Goal: Information Seeking & Learning: Learn about a topic

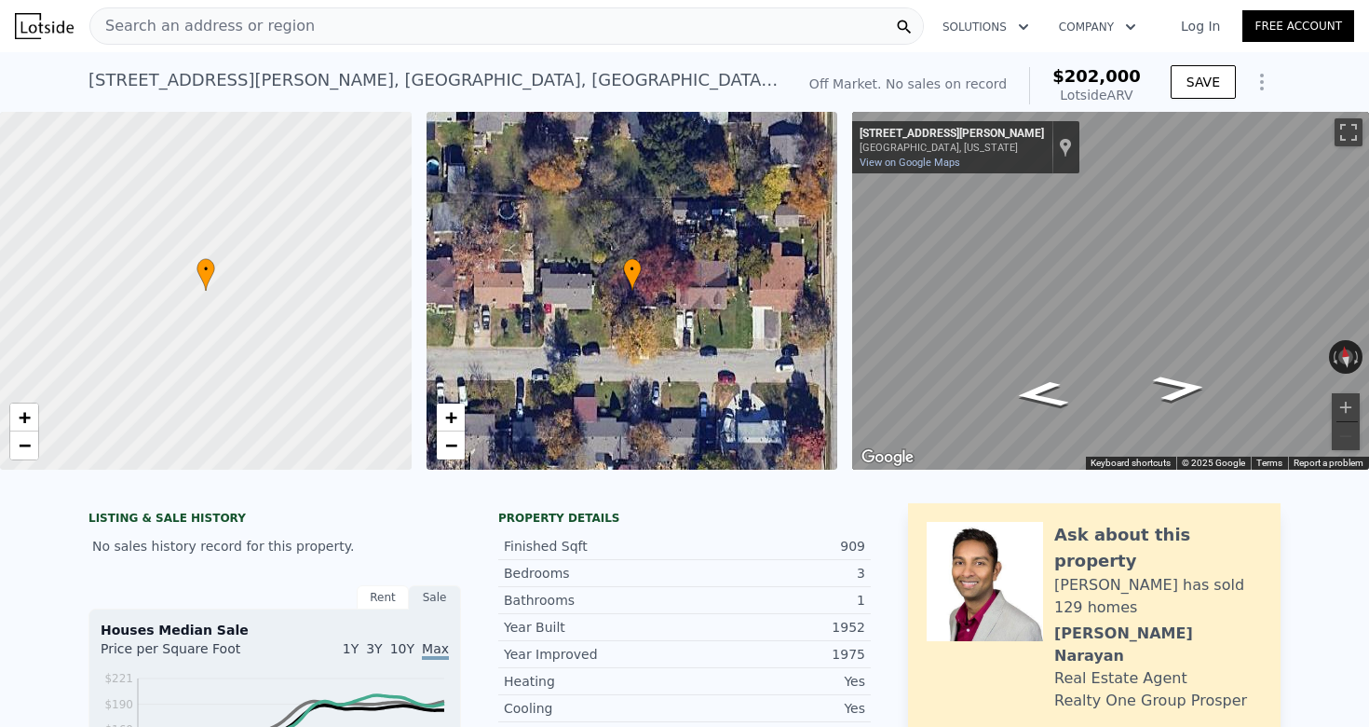
click at [587, 22] on div "Search an address or region" at bounding box center [506, 25] width 835 height 37
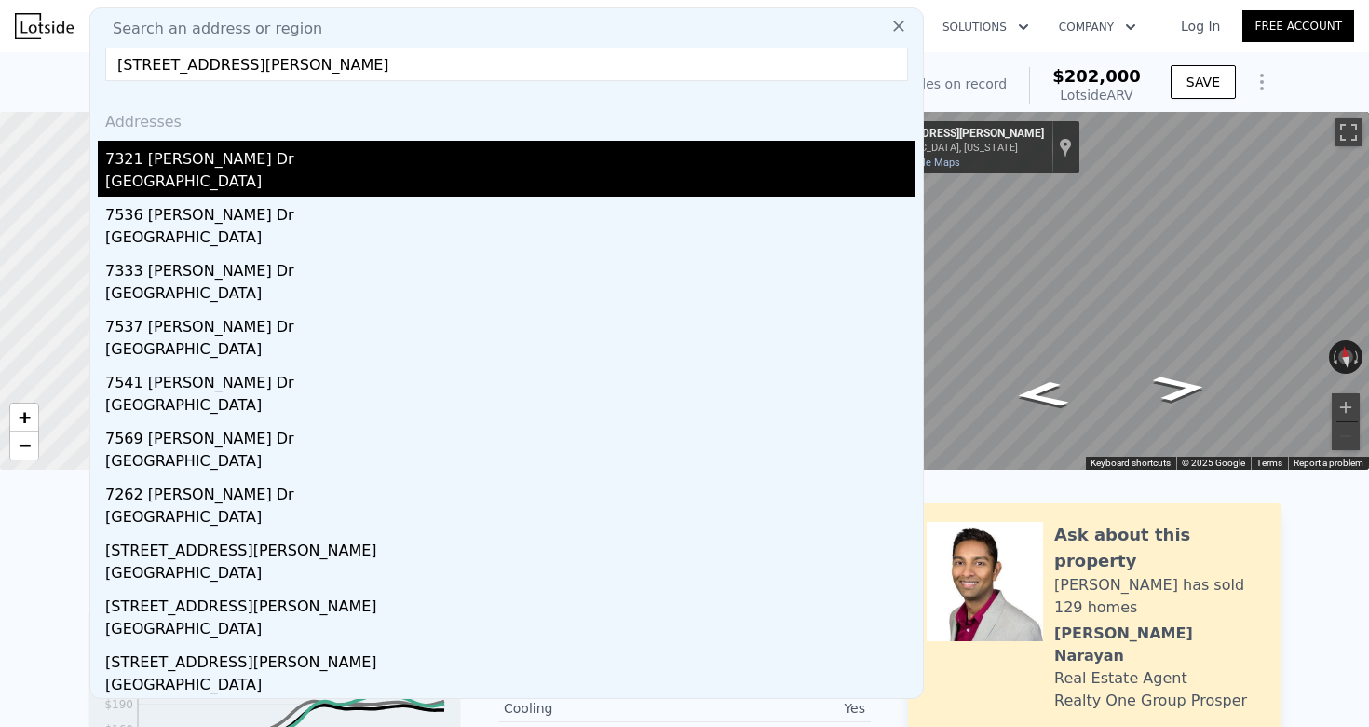
type input "[STREET_ADDRESS][PERSON_NAME]"
click at [364, 159] on div "7321 [PERSON_NAME] Dr" at bounding box center [510, 156] width 810 height 30
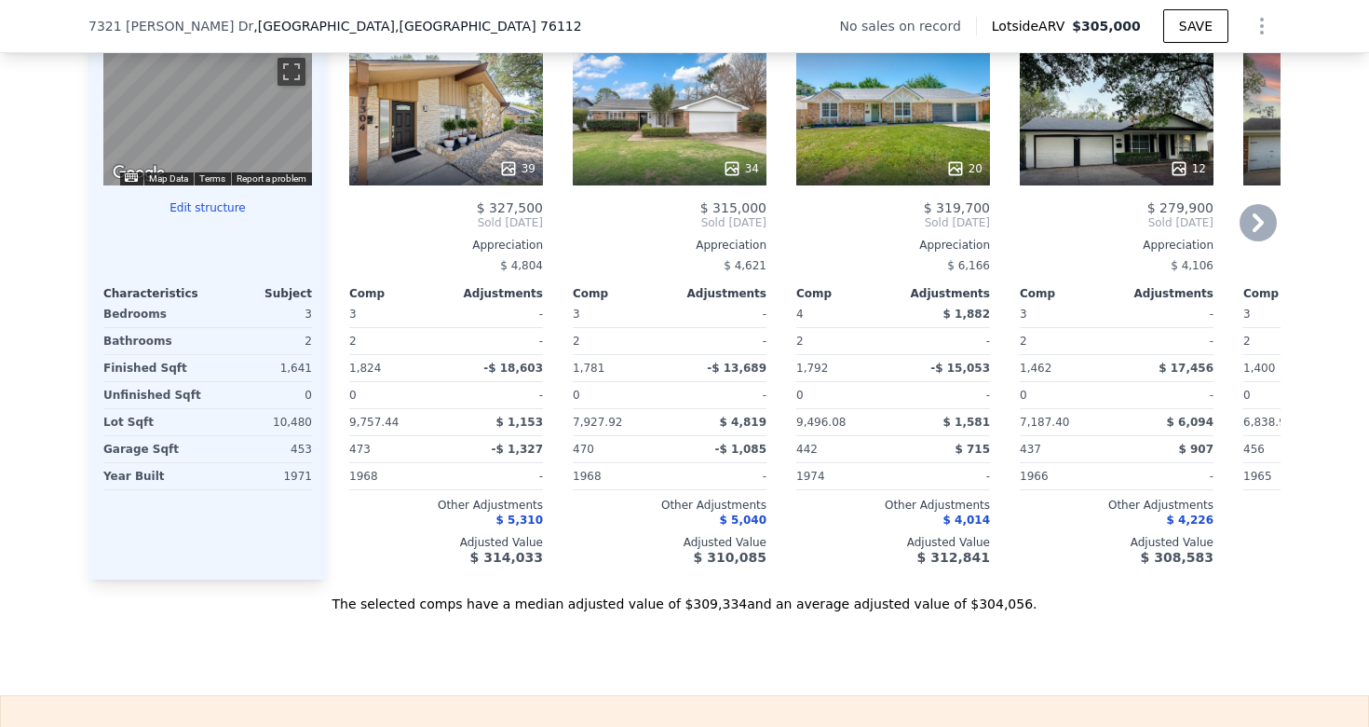
scroll to position [1870, 0]
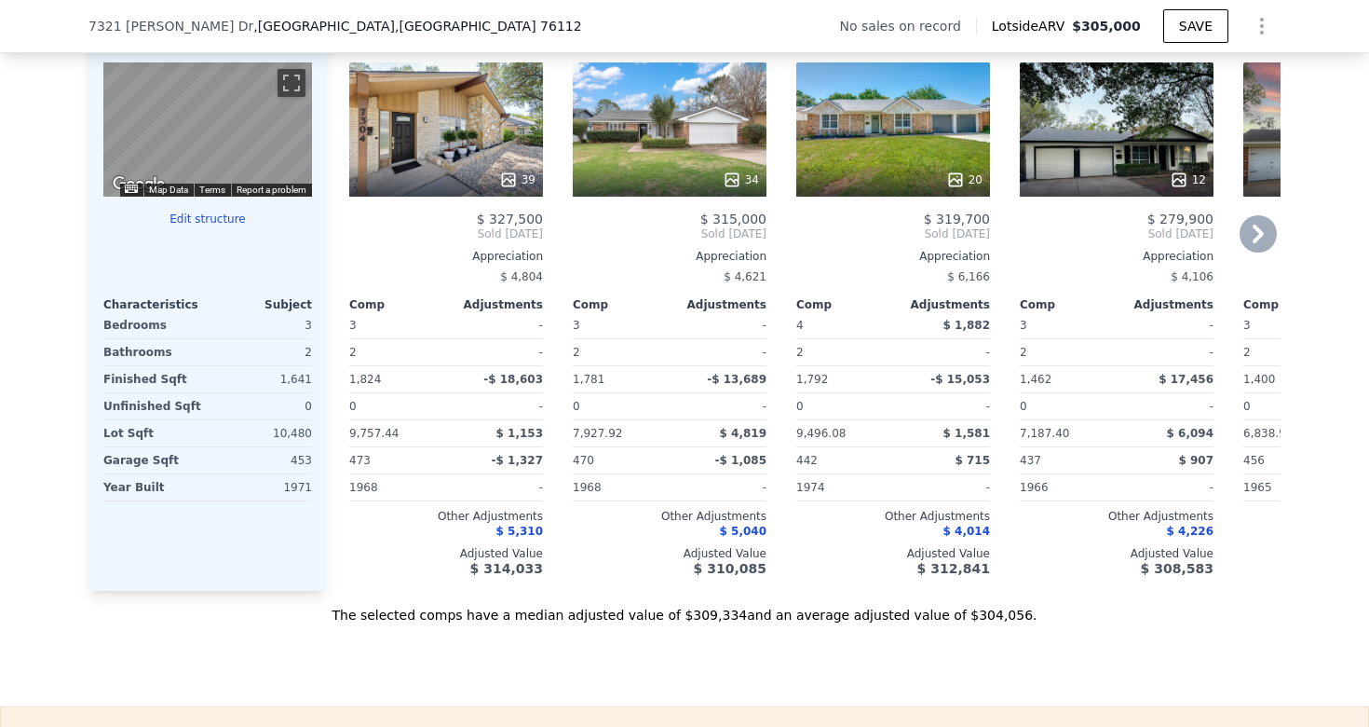
click at [1253, 226] on icon at bounding box center [1258, 233] width 37 height 37
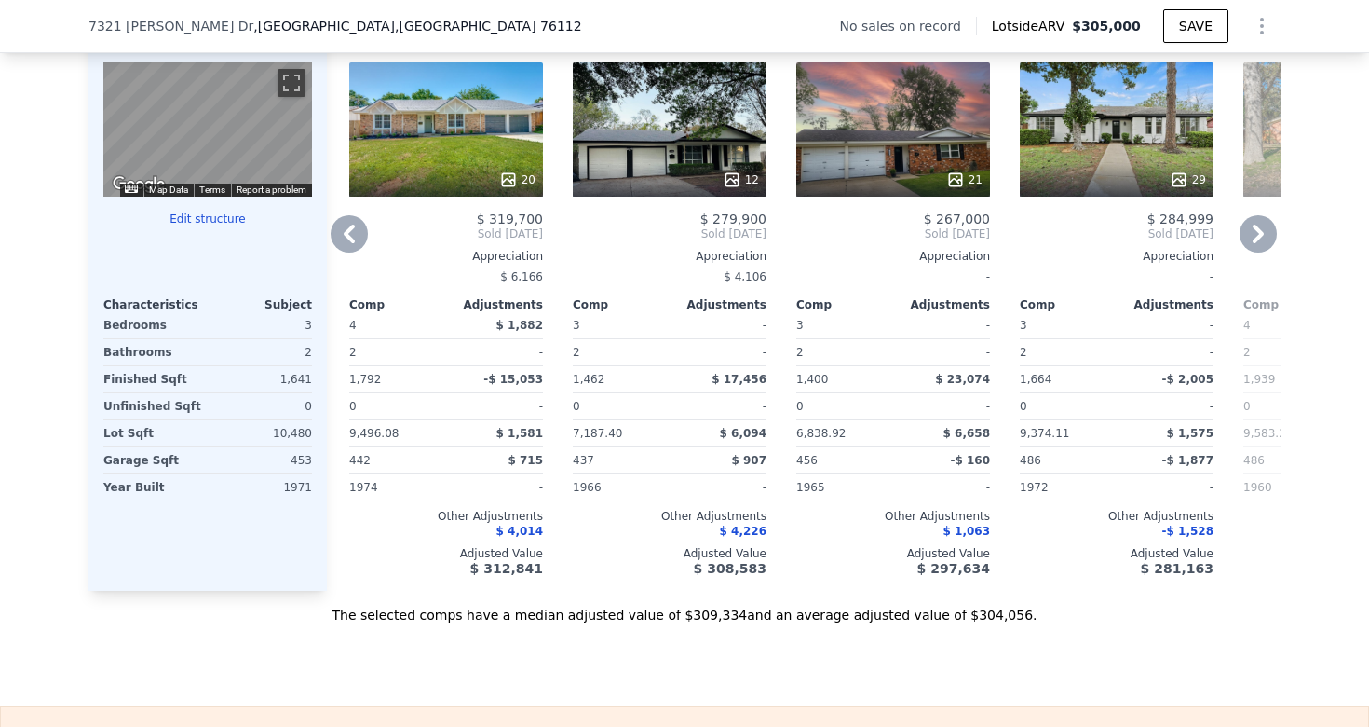
click at [1253, 226] on icon at bounding box center [1258, 233] width 37 height 37
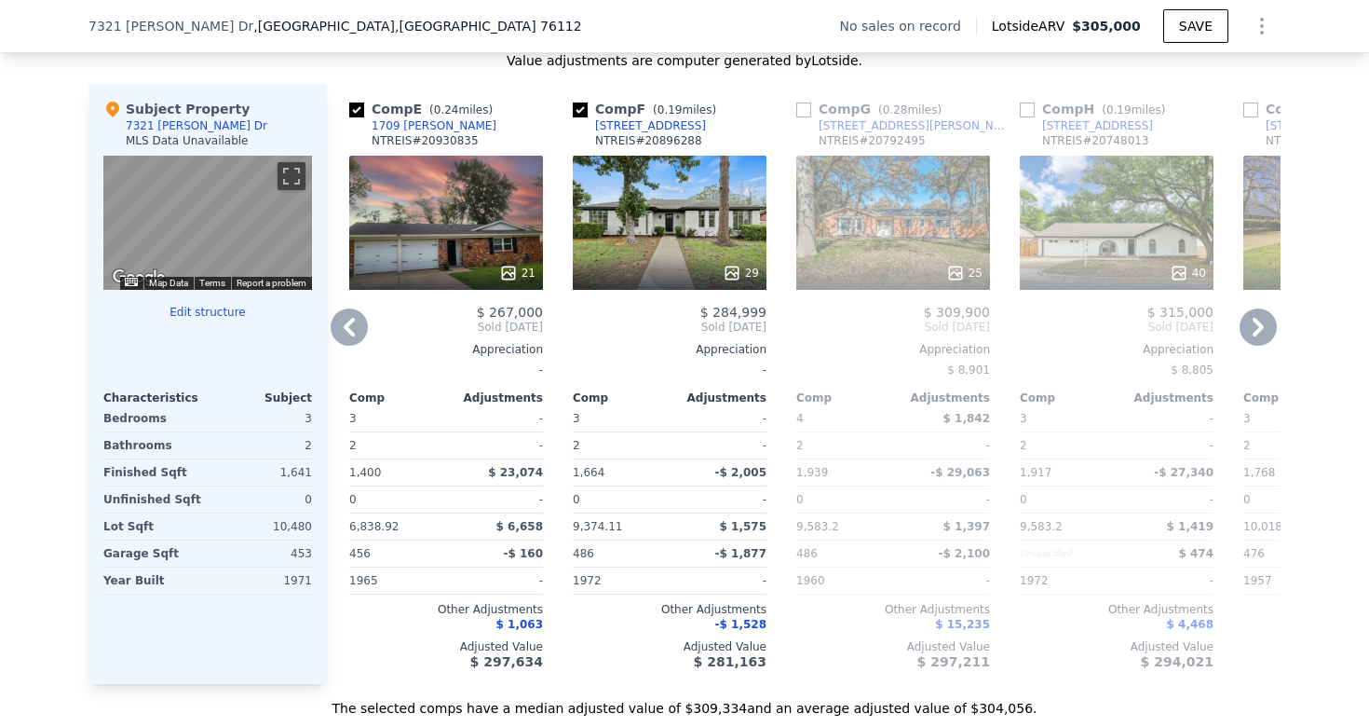
scroll to position [1781, 0]
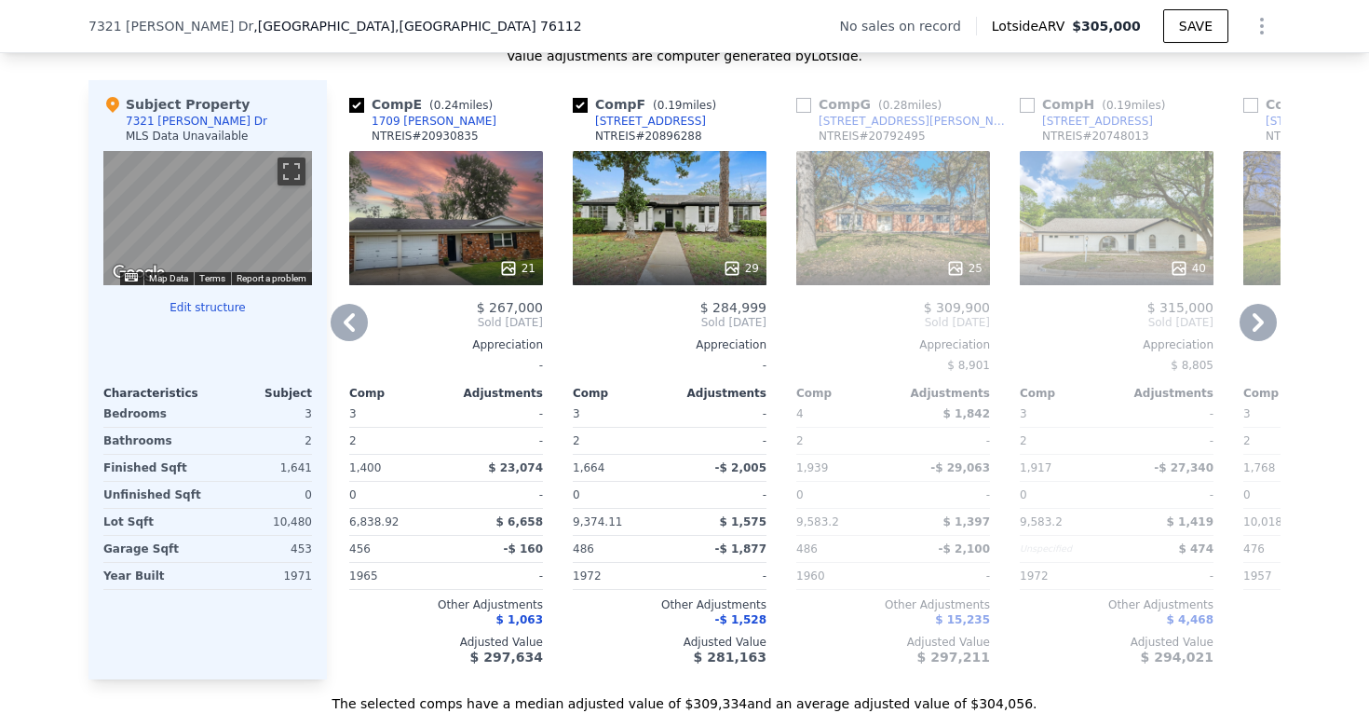
click at [351, 311] on icon at bounding box center [349, 322] width 37 height 37
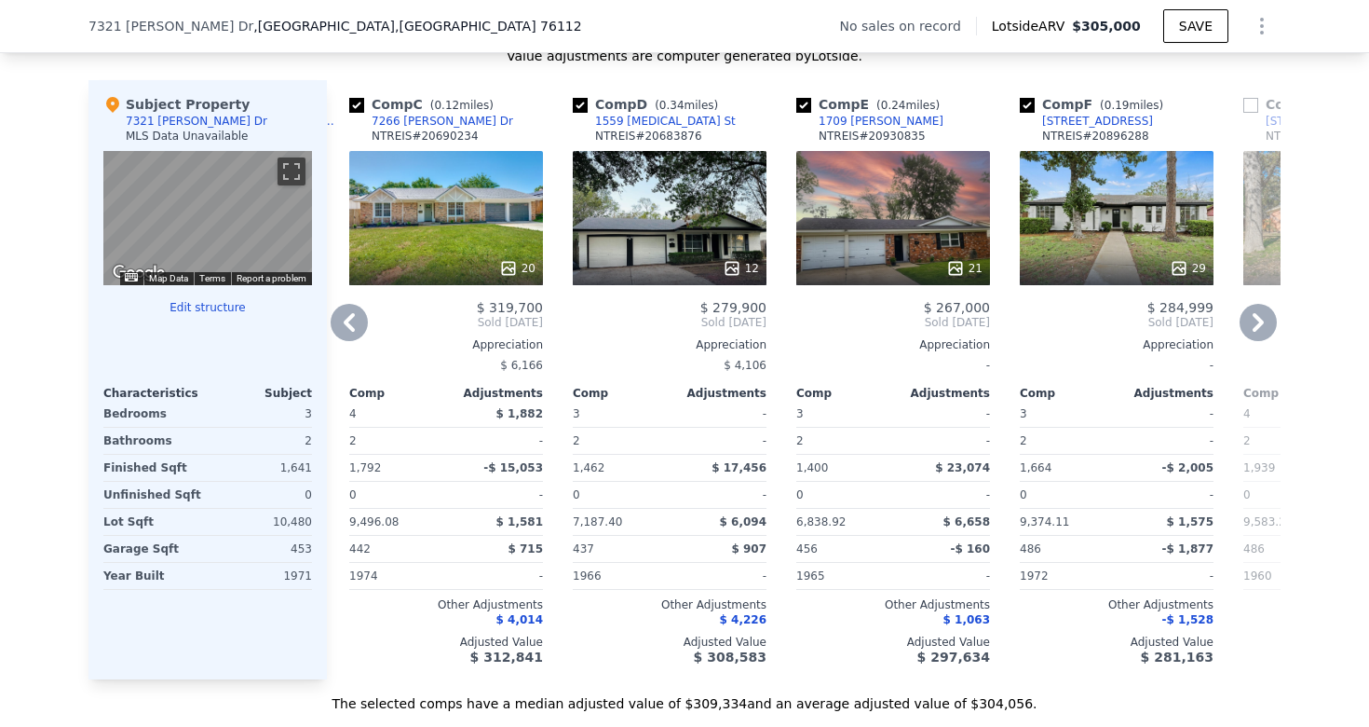
click at [351, 311] on icon at bounding box center [349, 322] width 37 height 37
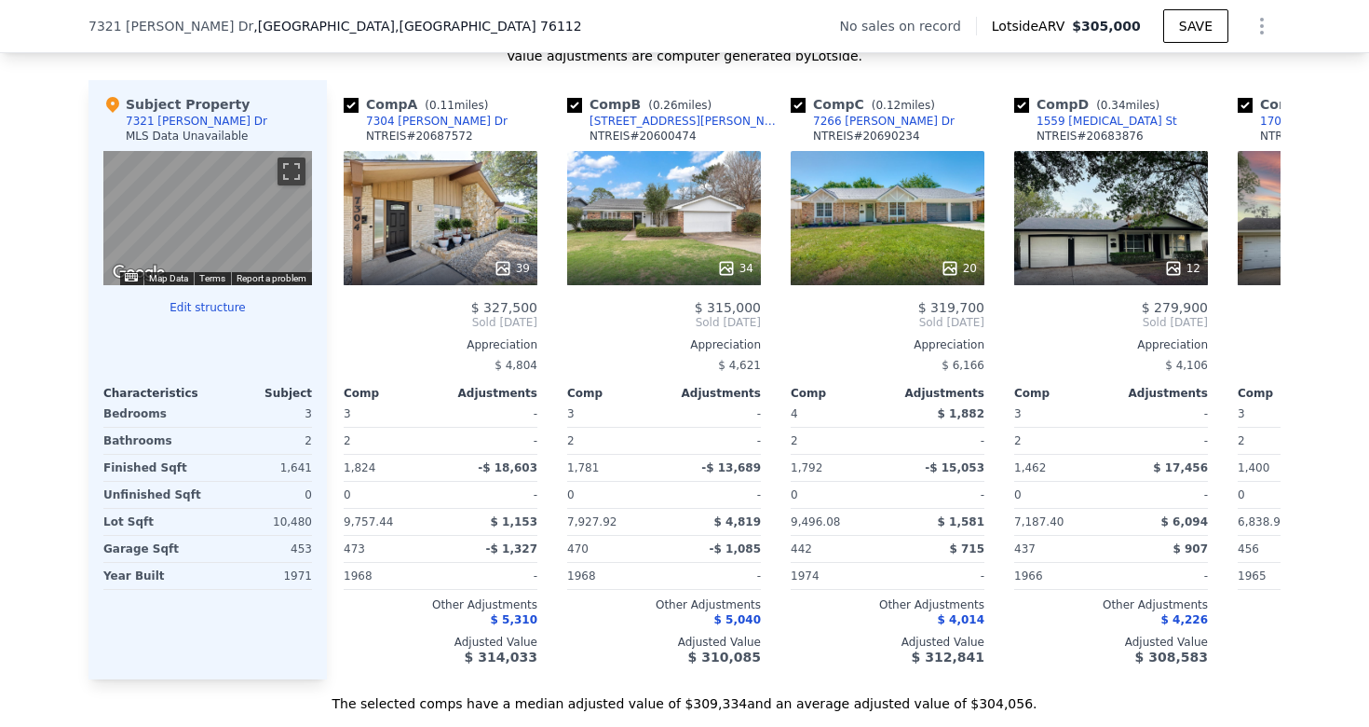
scroll to position [0, 0]
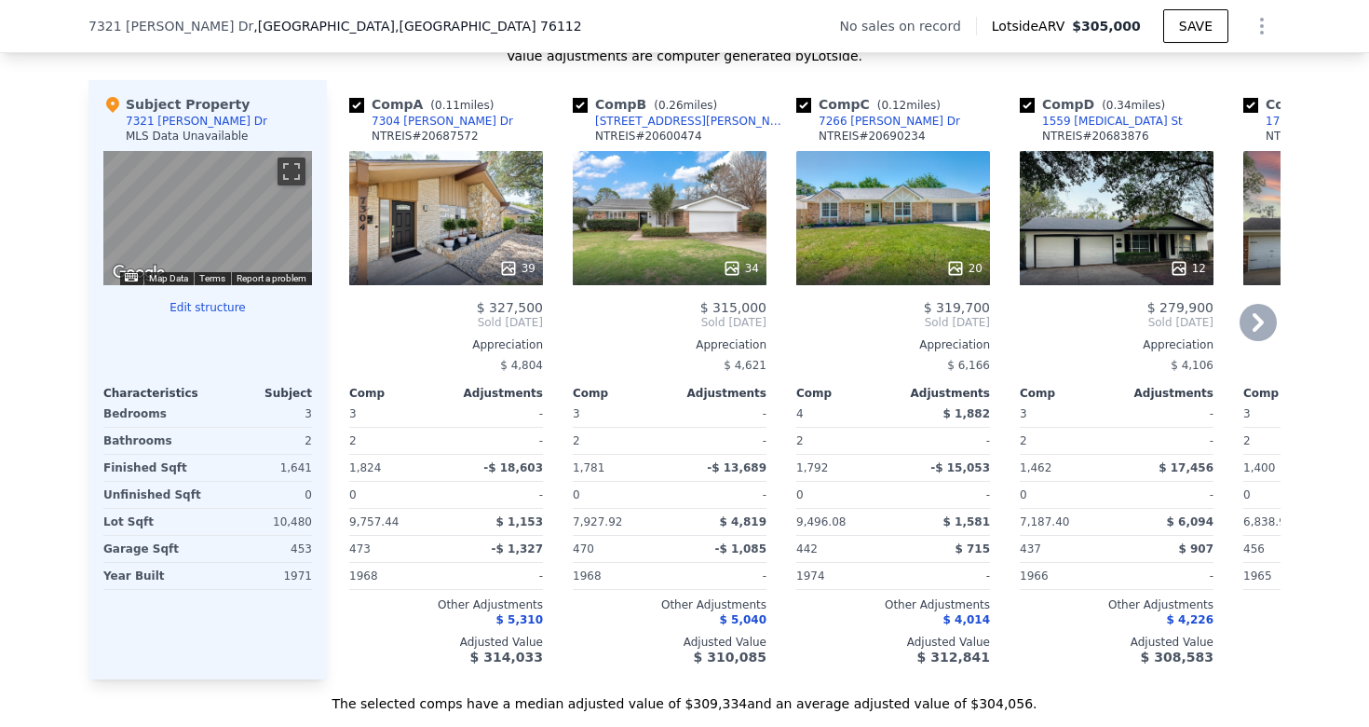
click at [1258, 320] on icon at bounding box center [1258, 322] width 11 height 19
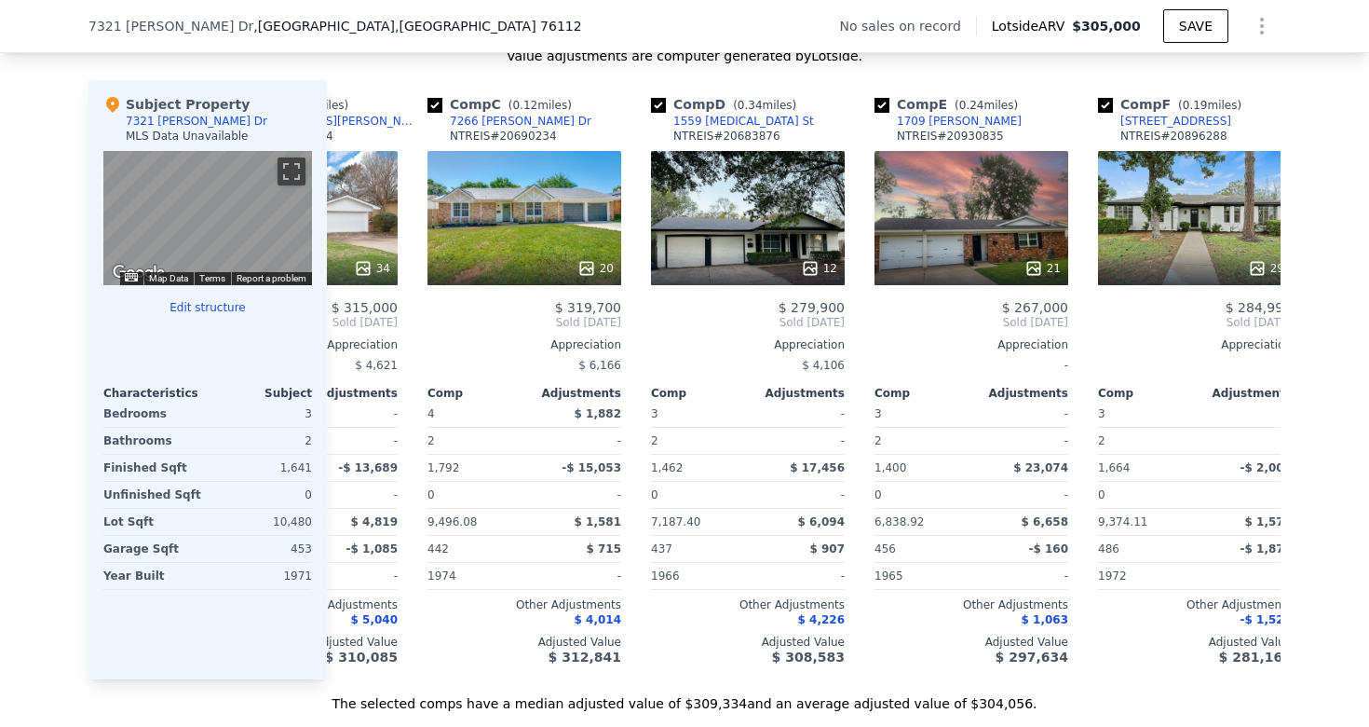
scroll to position [0, 447]
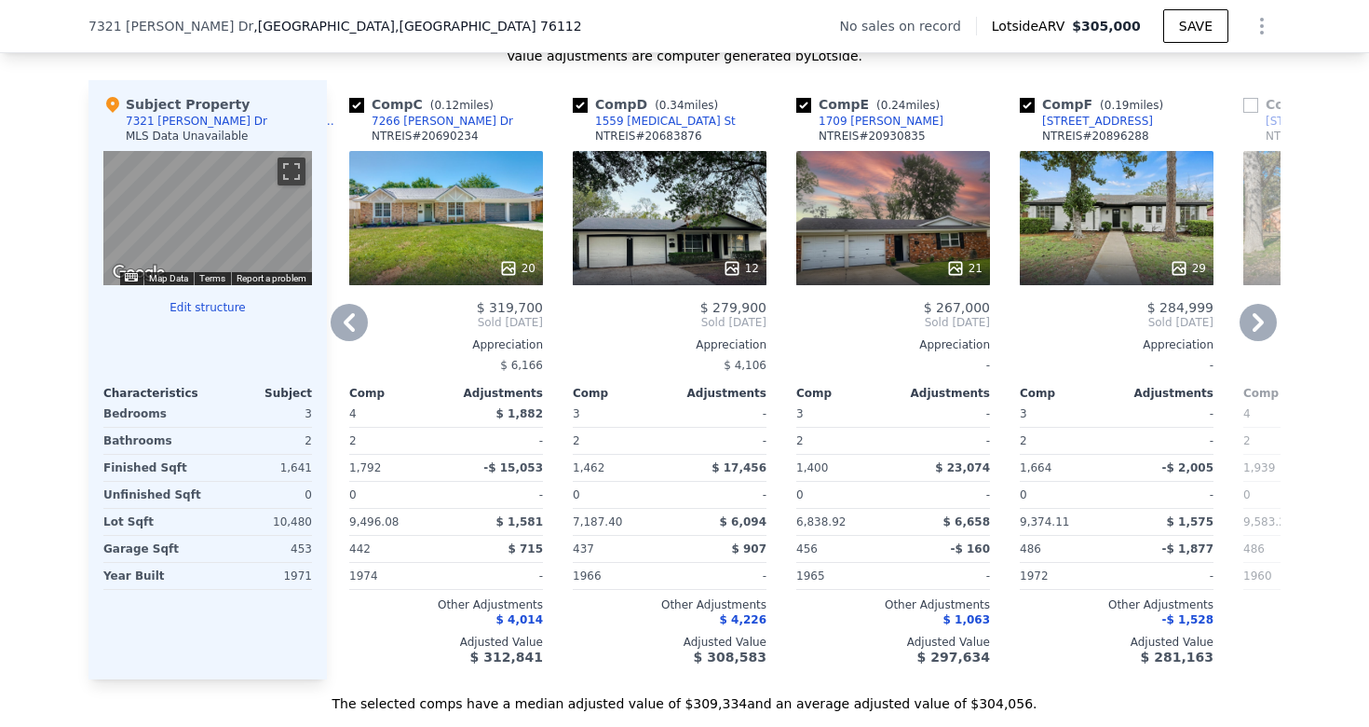
click at [343, 312] on icon at bounding box center [349, 322] width 37 height 37
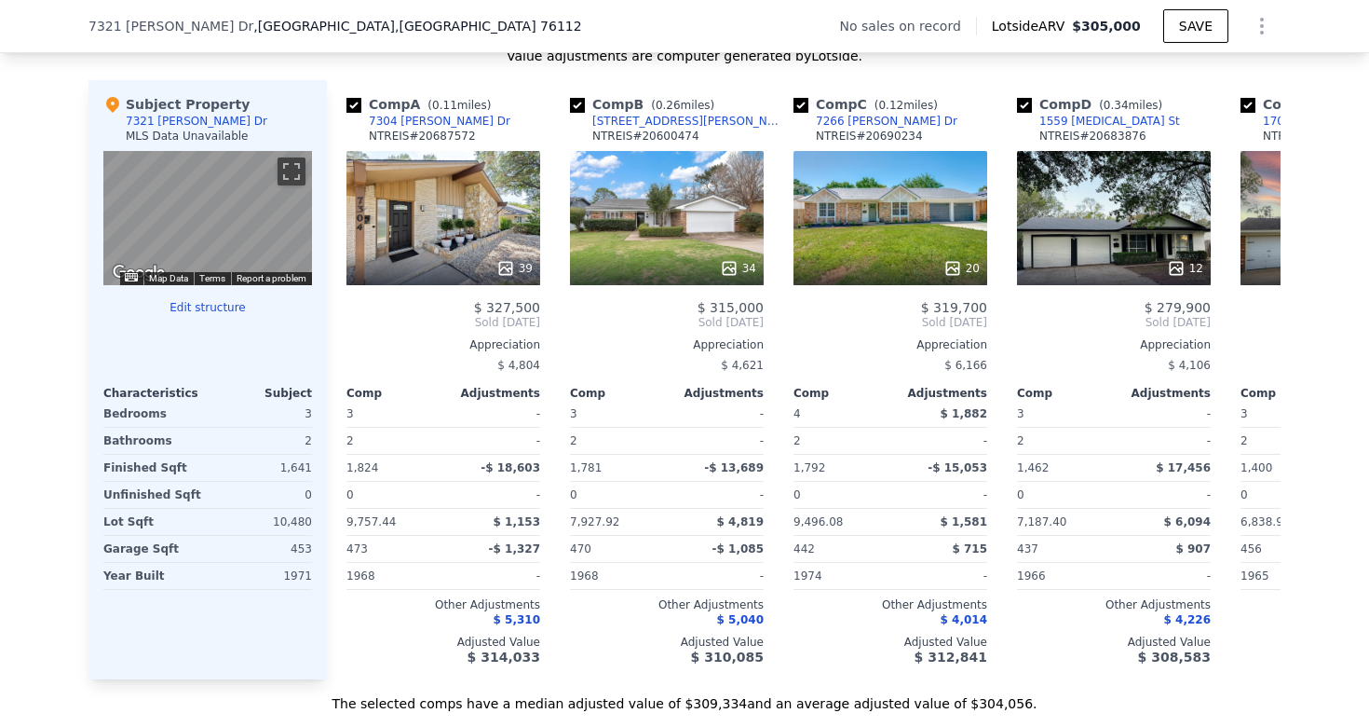
scroll to position [0, 0]
